Goal: Task Accomplishment & Management: Manage account settings

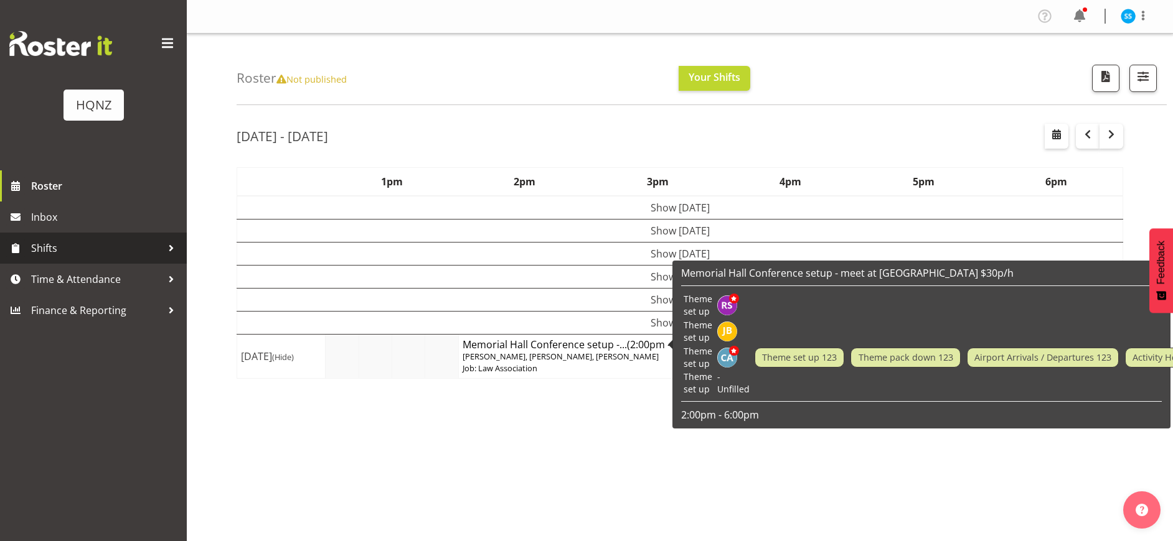
click at [60, 246] on span "Shifts" at bounding box center [96, 248] width 131 height 19
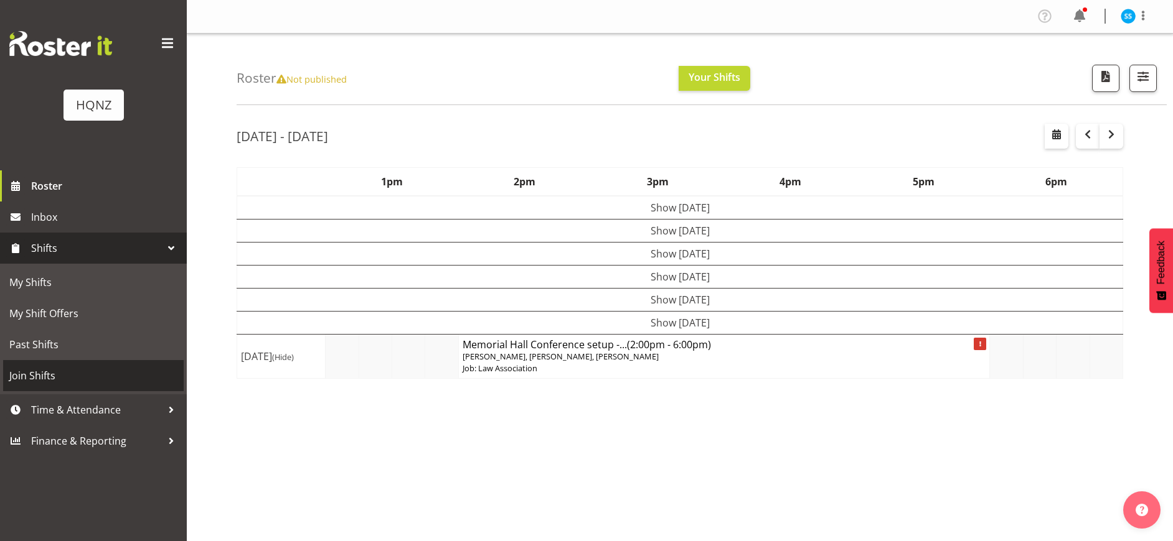
click at [37, 384] on span "Join Shifts" at bounding box center [93, 376] width 168 height 19
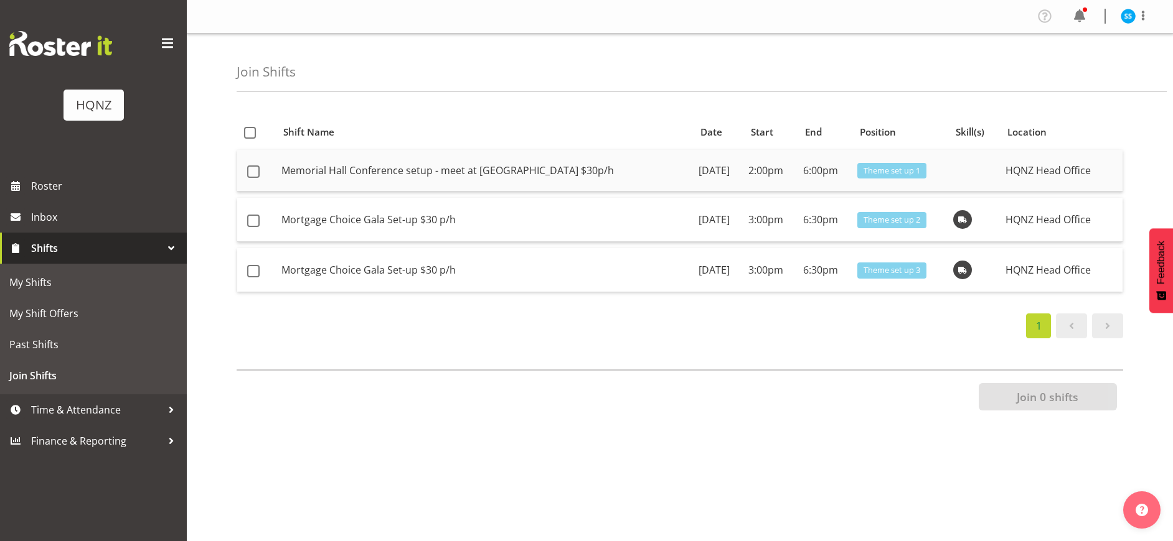
click at [442, 176] on td "Memorial Hall Conference setup - meet at memorial centre $30p/h" at bounding box center [484, 171] width 417 height 42
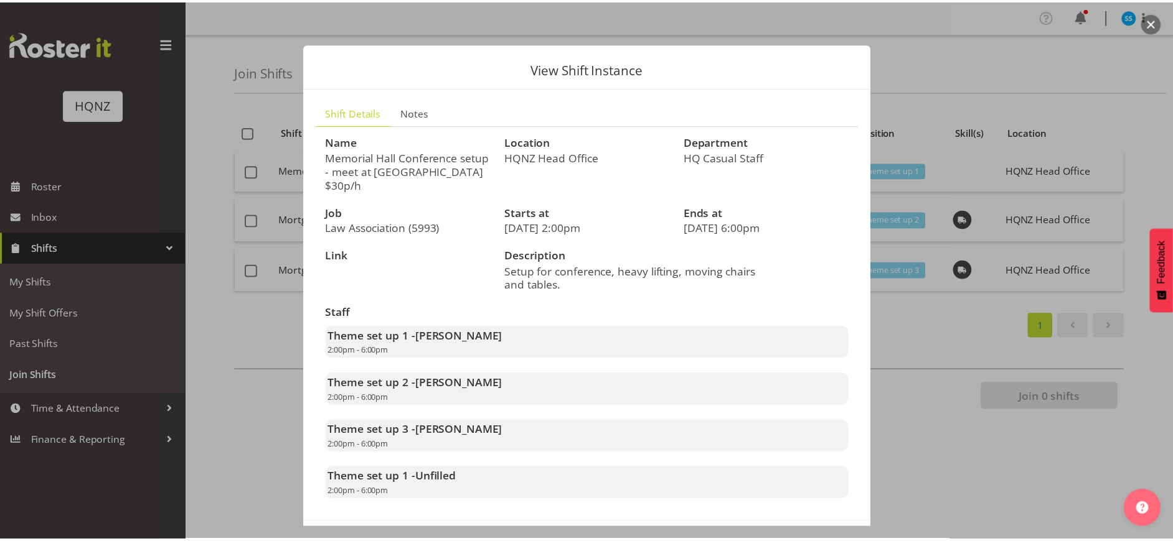
scroll to position [53, 0]
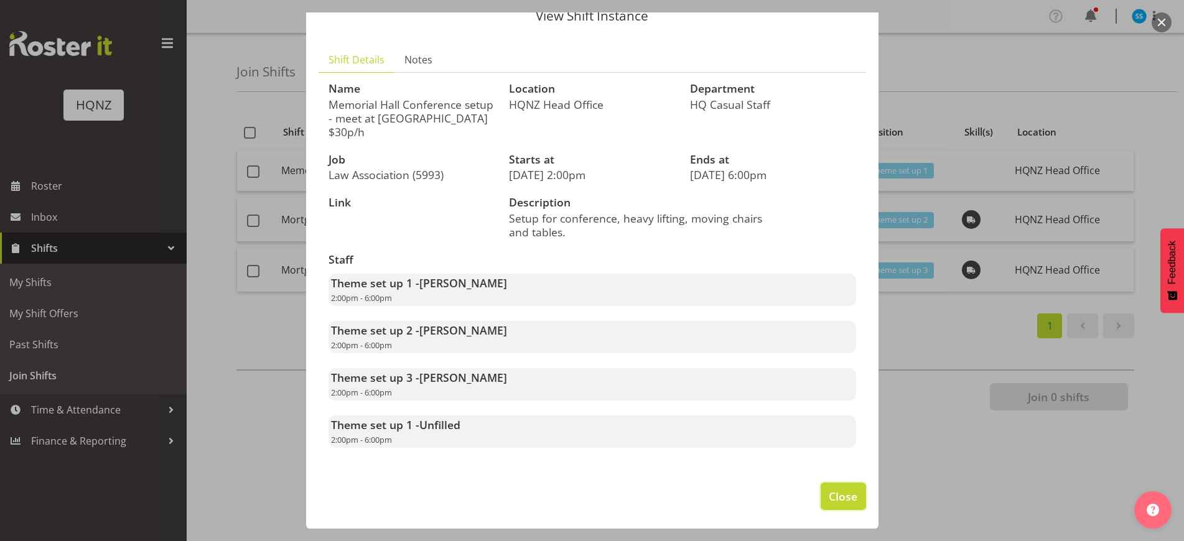
drag, startPoint x: 820, startPoint y: 494, endPoint x: 808, endPoint y: 496, distance: 12.6
click at [829, 494] on span "Close" at bounding box center [843, 497] width 29 height 16
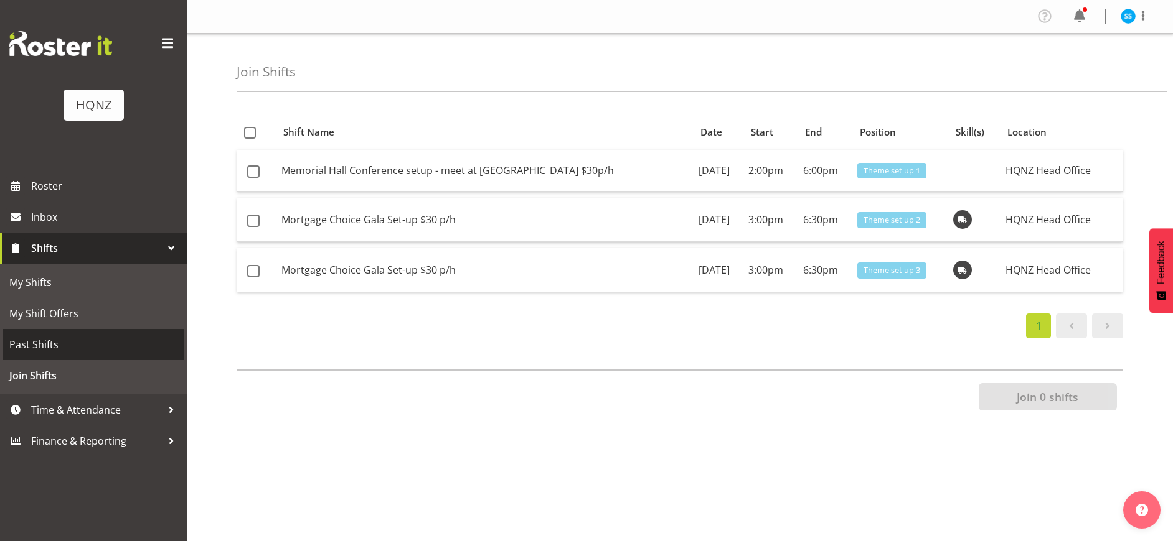
click at [50, 348] on span "Past Shifts" at bounding box center [93, 344] width 168 height 19
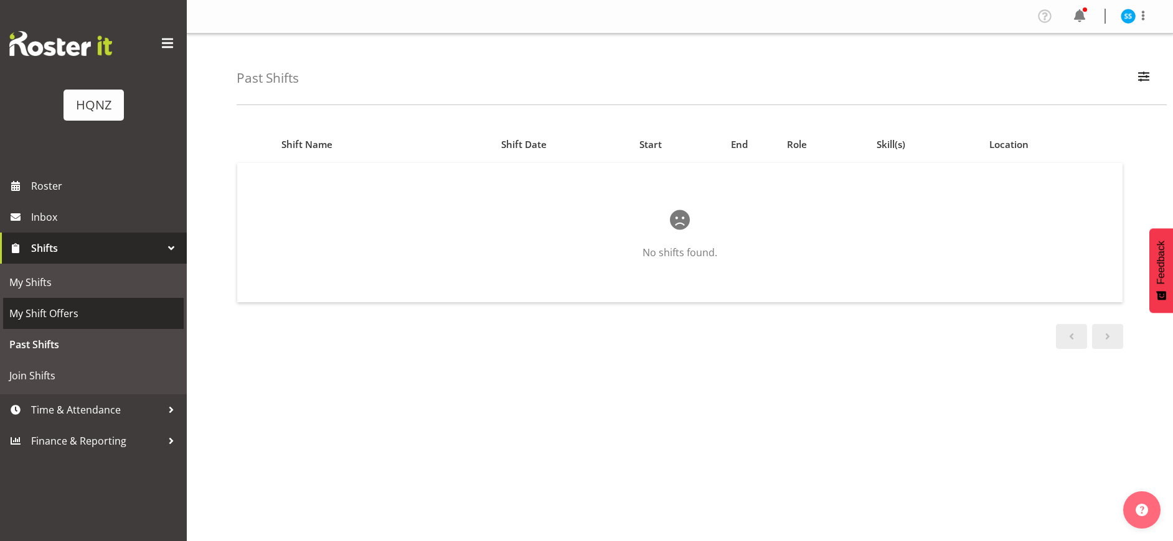
click at [50, 321] on span "My Shift Offers" at bounding box center [93, 313] width 168 height 19
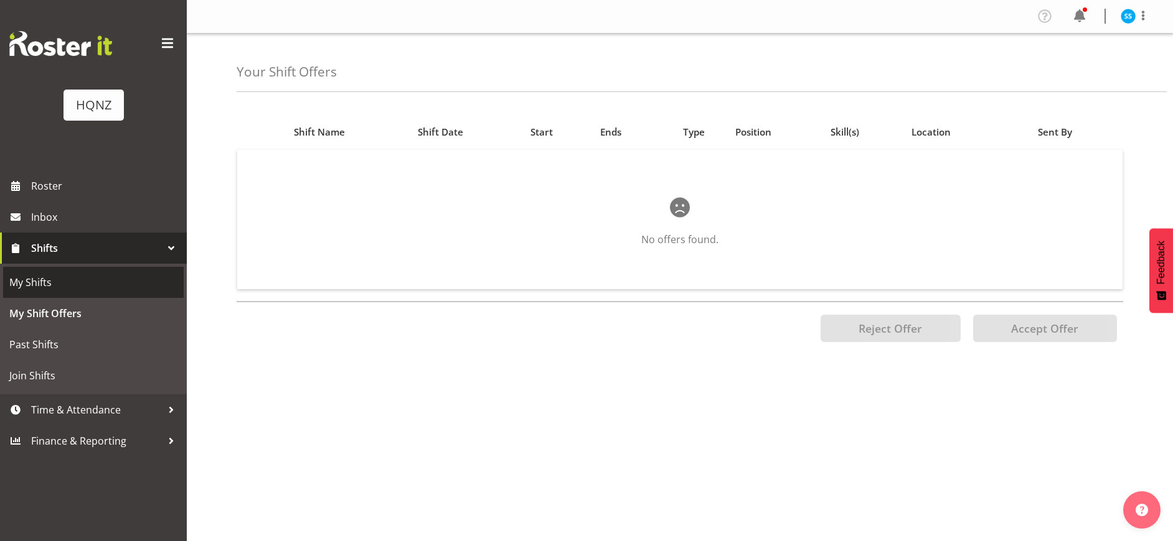
click at [49, 288] on span "My Shifts" at bounding box center [93, 282] width 168 height 19
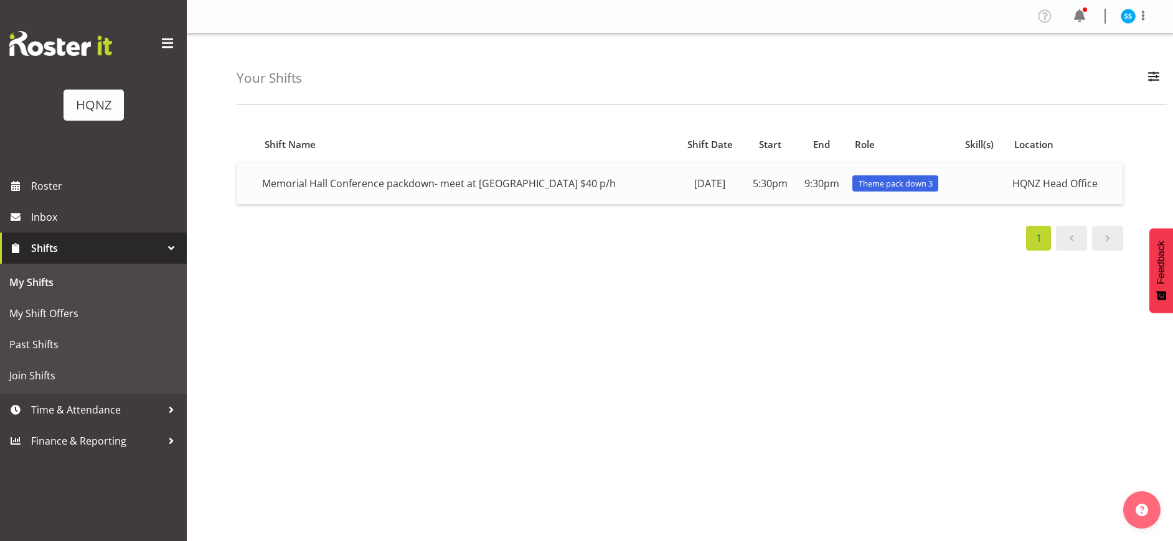
click at [414, 180] on td "Memorial Hall Conference packdown- meet at [GEOGRAPHIC_DATA] $40 p/h" at bounding box center [466, 183] width 418 height 41
click at [543, 180] on td "Memorial Hall Conference packdown- meet at [GEOGRAPHIC_DATA] $40 p/h" at bounding box center [466, 183] width 418 height 41
click at [368, 189] on td "Memorial Hall Conference packdown- meet at [GEOGRAPHIC_DATA] $40 p/h" at bounding box center [466, 183] width 418 height 41
click at [903, 176] on span "Theme pack down 3" at bounding box center [895, 184] width 86 height 16
click at [34, 373] on span "Join Shifts" at bounding box center [93, 376] width 168 height 19
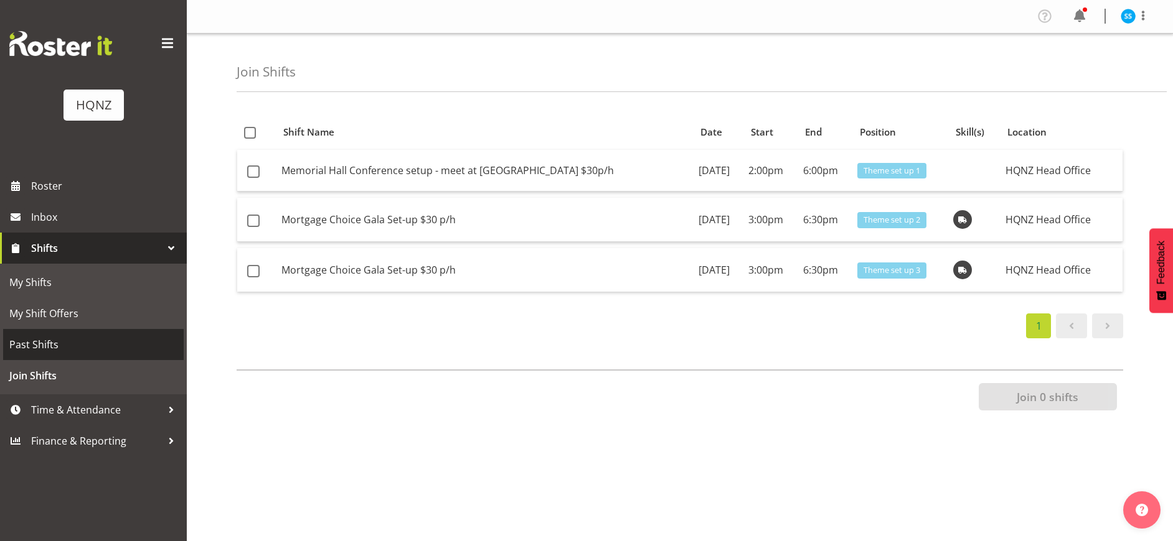
click at [78, 347] on span "Past Shifts" at bounding box center [93, 344] width 168 height 19
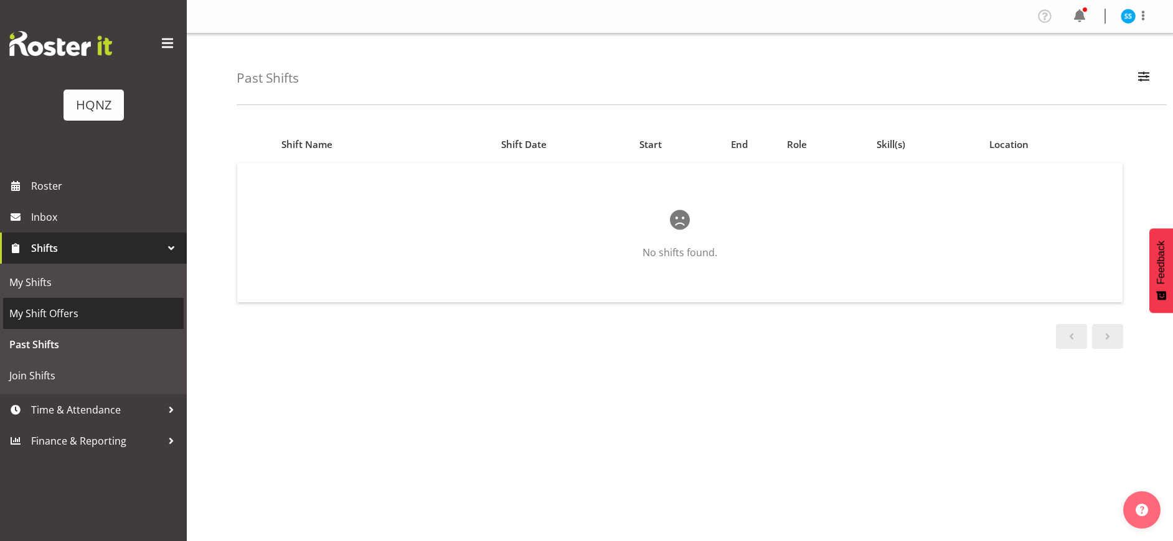
click at [82, 304] on span "My Shift Offers" at bounding box center [93, 313] width 168 height 19
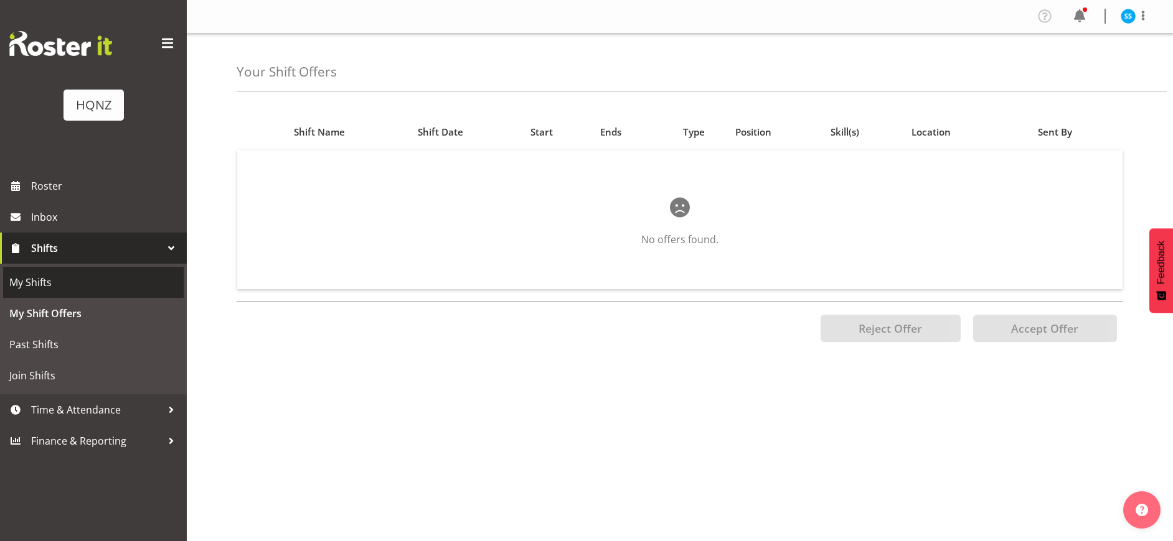
click at [42, 270] on link "My Shifts" at bounding box center [93, 282] width 180 height 31
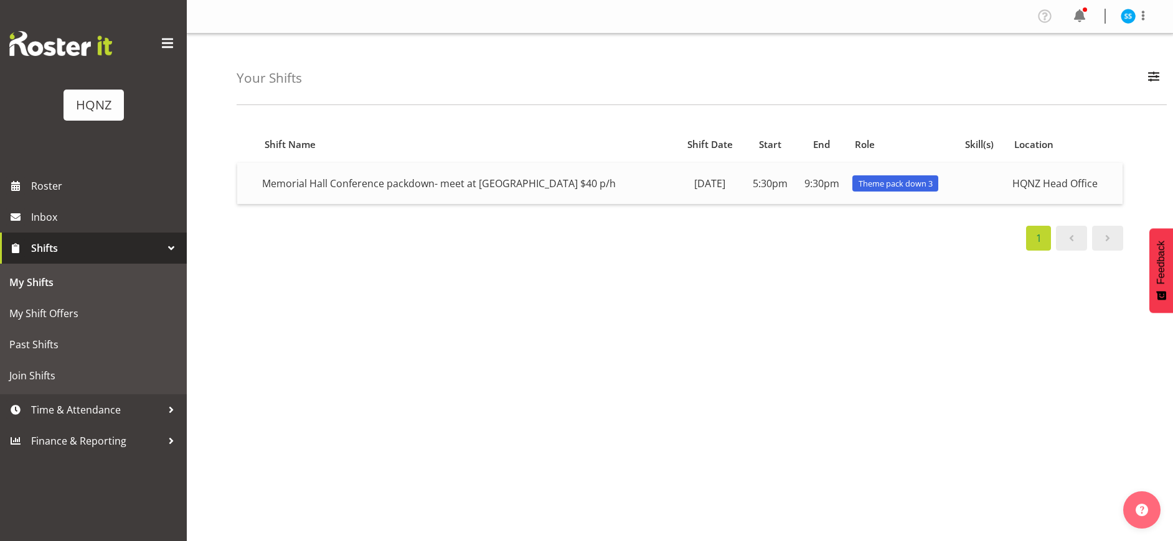
click at [793, 179] on td "5:30pm" at bounding box center [770, 183] width 52 height 41
click at [59, 378] on span "Join Shifts" at bounding box center [93, 376] width 168 height 19
